Goal: Transaction & Acquisition: Download file/media

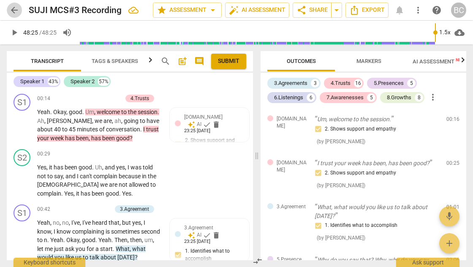
click at [14, 11] on span "arrow_back" at bounding box center [14, 10] width 10 height 10
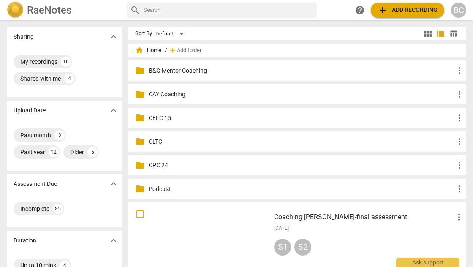
click at [156, 141] on p "CLTC" at bounding box center [302, 141] width 306 height 9
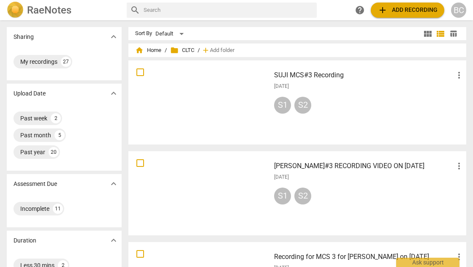
click at [175, 72] on div at bounding box center [199, 102] width 136 height 78
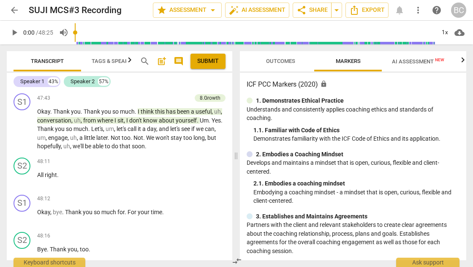
scroll to position [8313, 0]
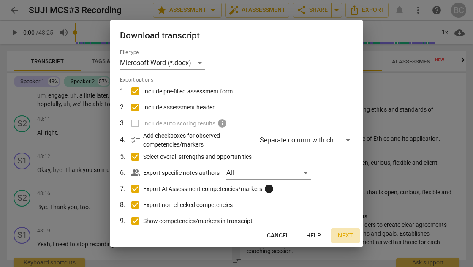
click at [345, 235] on span "Next" at bounding box center [345, 236] width 15 height 8
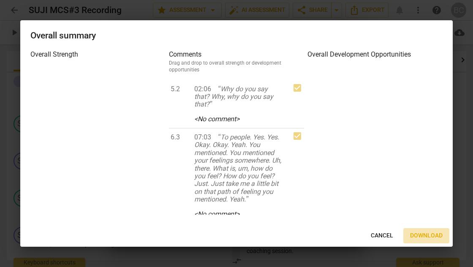
click at [421, 235] on span "Download" at bounding box center [426, 236] width 33 height 8
